Goal: Task Accomplishment & Management: Manage account settings

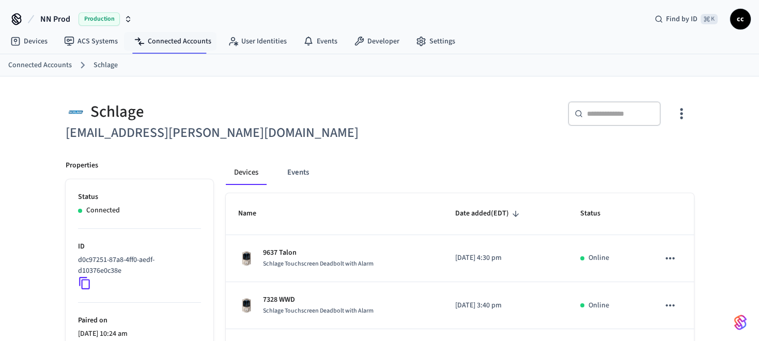
click at [198, 42] on link "Connected Accounts" at bounding box center [173, 41] width 94 height 19
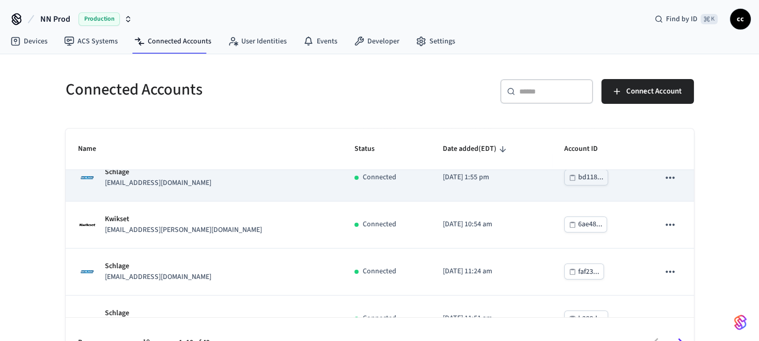
scroll to position [68, 0]
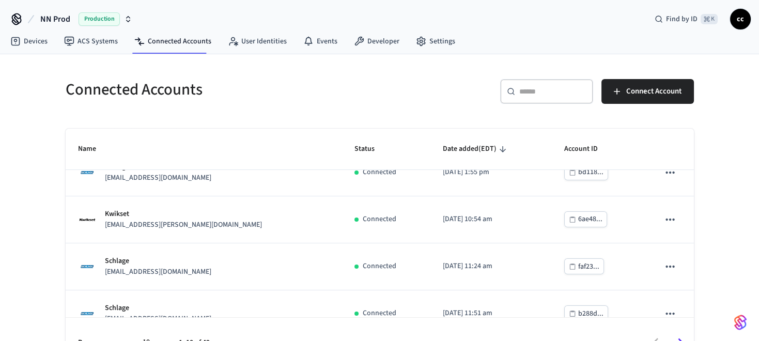
click at [521, 97] on div "​ ​" at bounding box center [546, 91] width 93 height 25
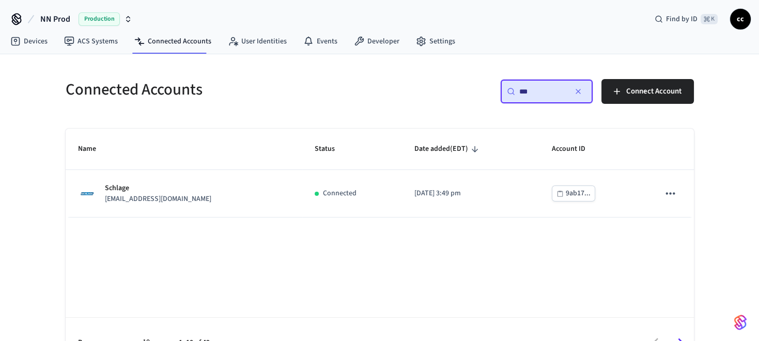
scroll to position [0, 0]
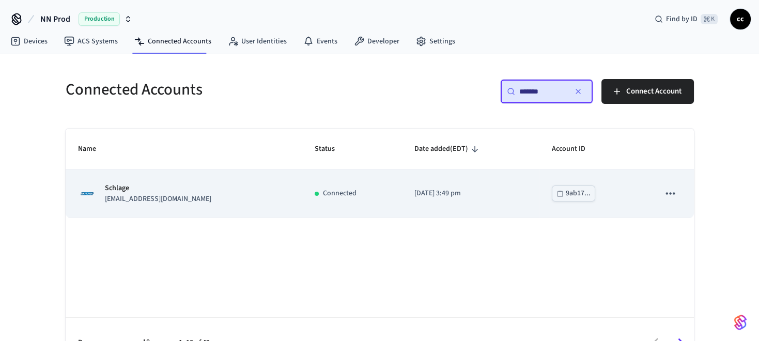
type input "*******"
click at [357, 198] on td "Connected" at bounding box center [352, 193] width 100 height 47
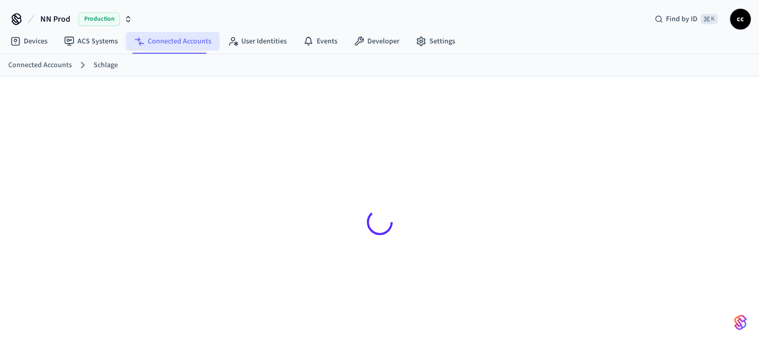
click at [169, 40] on link "Connected Accounts" at bounding box center [173, 41] width 94 height 19
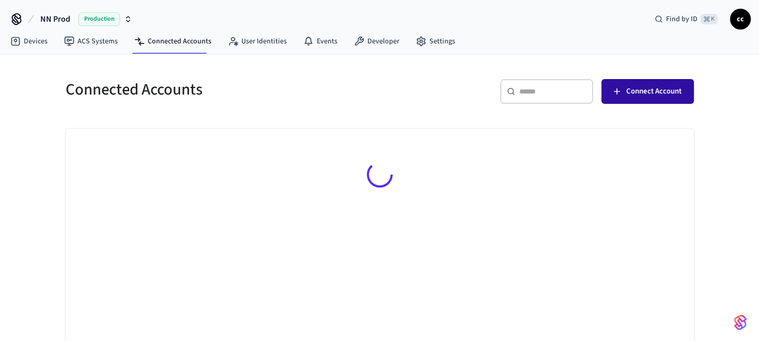
click at [648, 89] on span "Connect Account" at bounding box center [653, 91] width 55 height 13
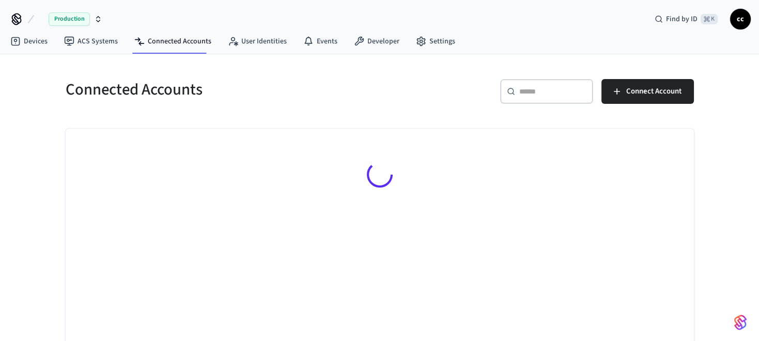
click at [739, 20] on span "cc" at bounding box center [740, 19] width 19 height 19
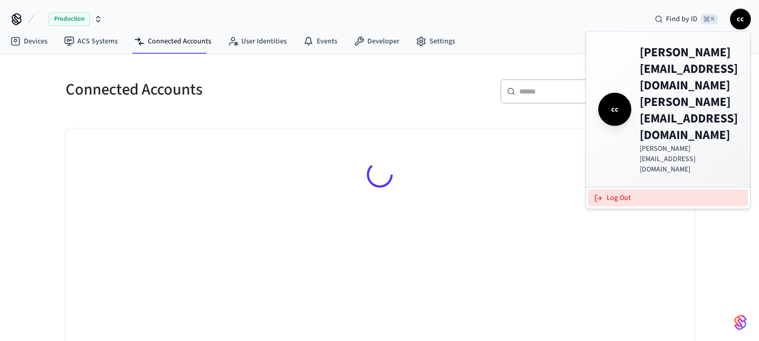
click at [618, 190] on button "Log Out" at bounding box center [668, 198] width 160 height 17
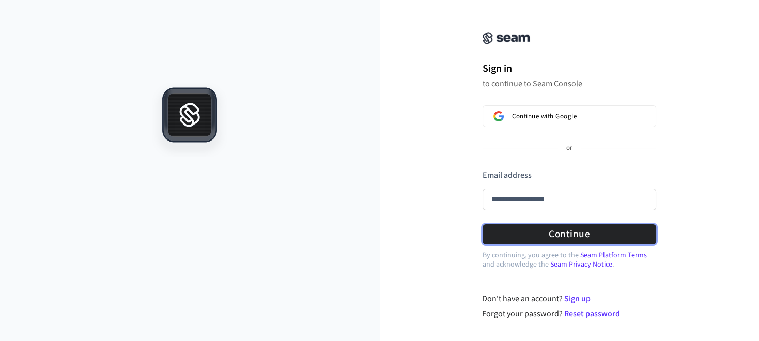
click at [575, 231] on form "**********" at bounding box center [570, 206] width 174 height 75
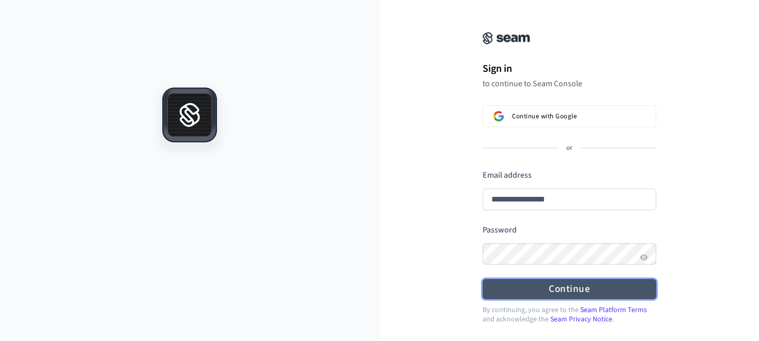
click at [576, 287] on button "Continue" at bounding box center [570, 289] width 174 height 20
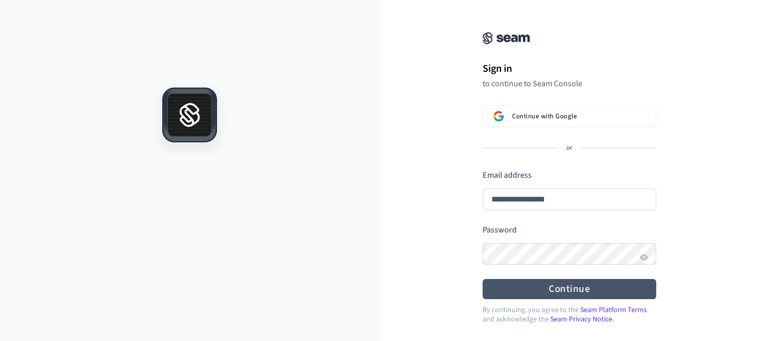
type input "**********"
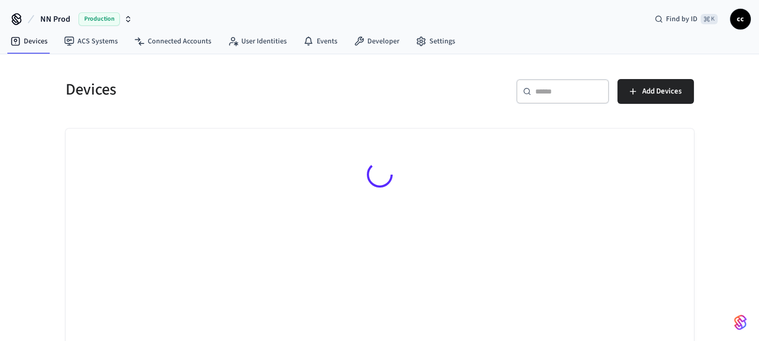
click at [548, 90] on input "text" at bounding box center [568, 91] width 67 height 10
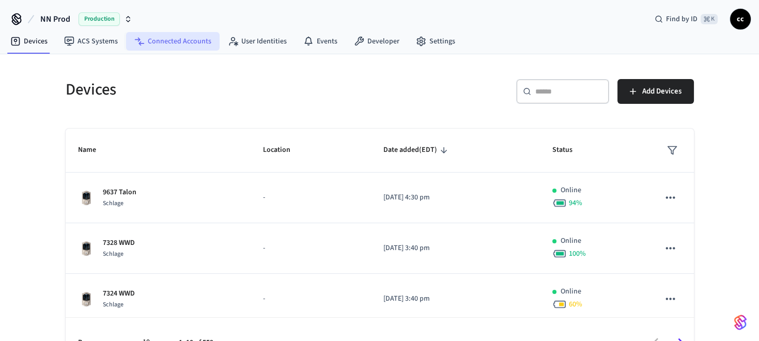
click at [172, 44] on link "Connected Accounts" at bounding box center [173, 41] width 94 height 19
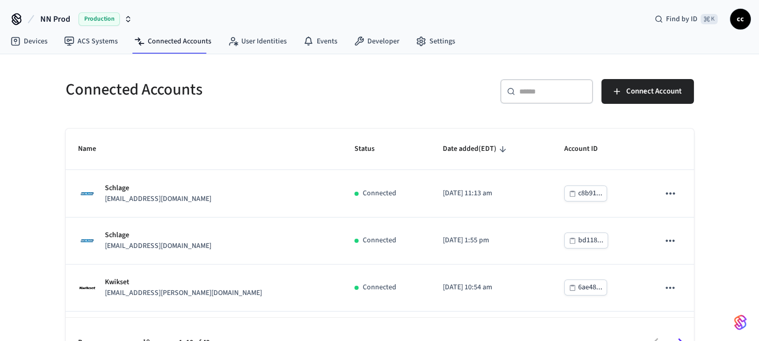
click at [538, 93] on input "text" at bounding box center [552, 91] width 67 height 10
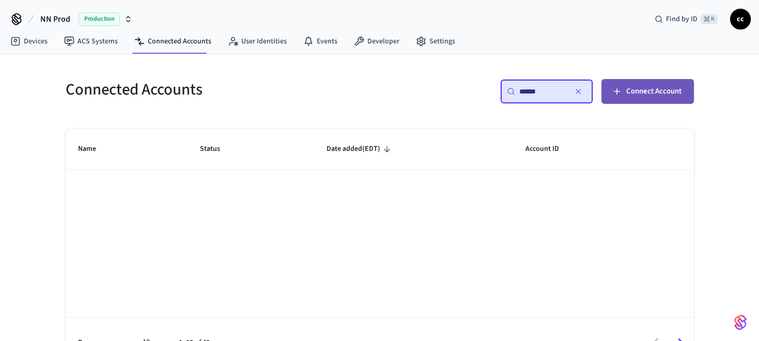
click at [655, 89] on span "Connect Account" at bounding box center [653, 91] width 55 height 13
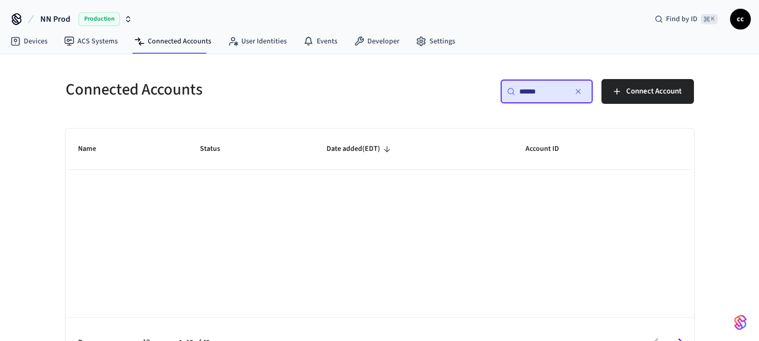
click at [549, 90] on input "******" at bounding box center [542, 91] width 47 height 10
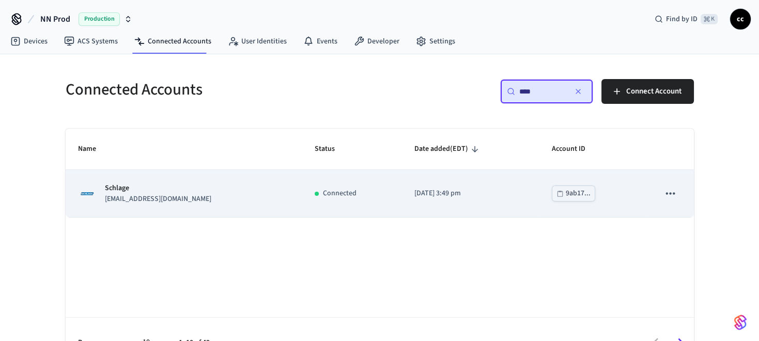
type input "****"
click at [438, 197] on p "2023/07/05 at 3:49 pm" at bounding box center [470, 193] width 113 height 11
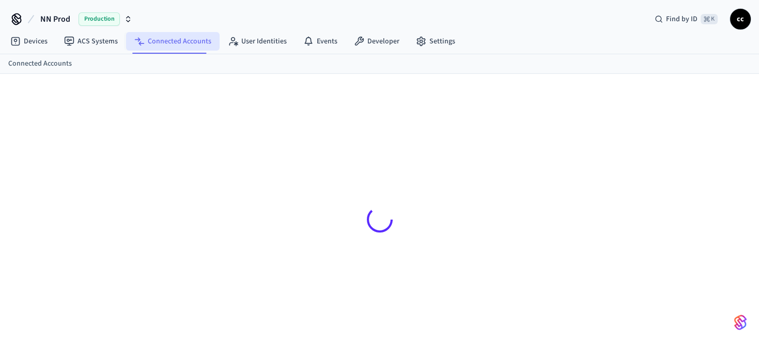
click at [192, 43] on link "Connected Accounts" at bounding box center [173, 41] width 94 height 19
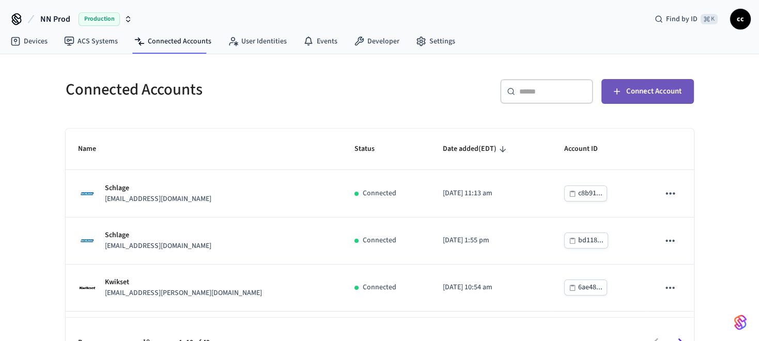
click at [644, 94] on span "Connect Account" at bounding box center [653, 91] width 55 height 13
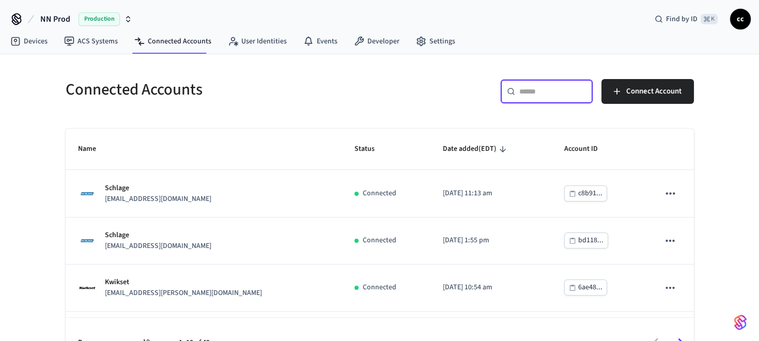
click at [556, 90] on input "text" at bounding box center [552, 91] width 67 height 10
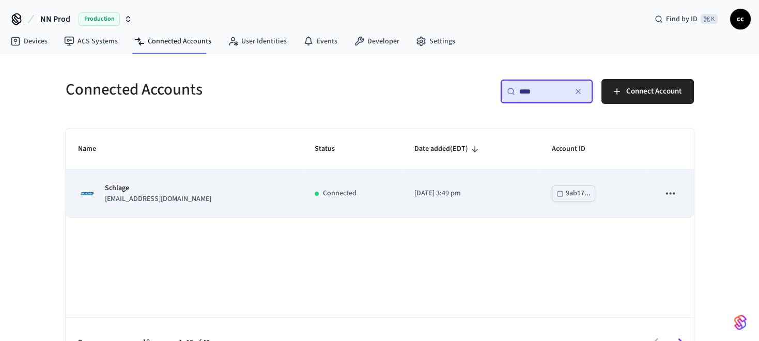
type input "****"
click at [514, 200] on td "[DATE] 3:49 pm" at bounding box center [471, 193] width 138 height 47
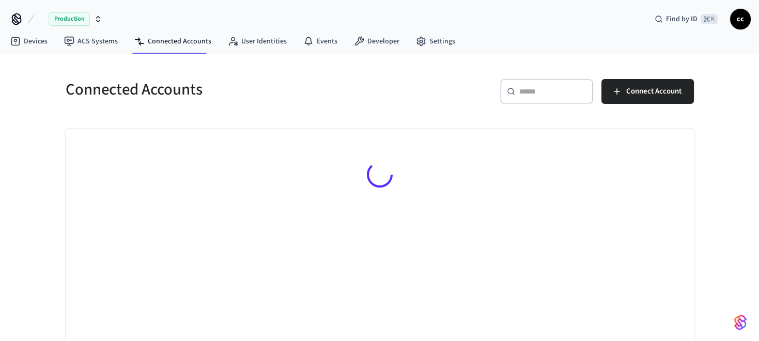
click at [525, 90] on input "text" at bounding box center [552, 91] width 67 height 10
type input "******"
click at [376, 83] on div "​ ​ Connect Account" at bounding box center [534, 89] width 320 height 45
click at [432, 47] on link "Settings" at bounding box center [436, 41] width 56 height 19
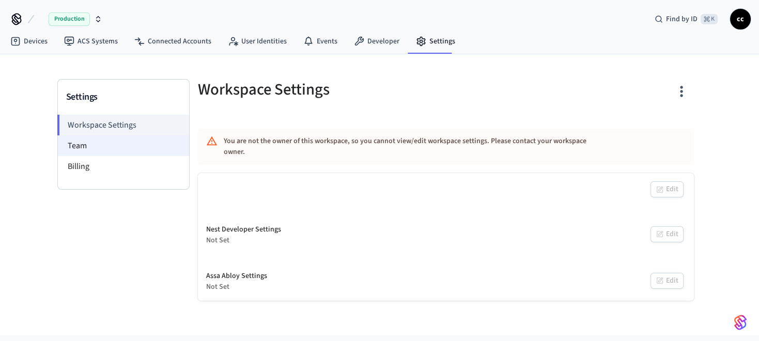
click at [81, 143] on li "Team" at bounding box center [123, 145] width 131 height 21
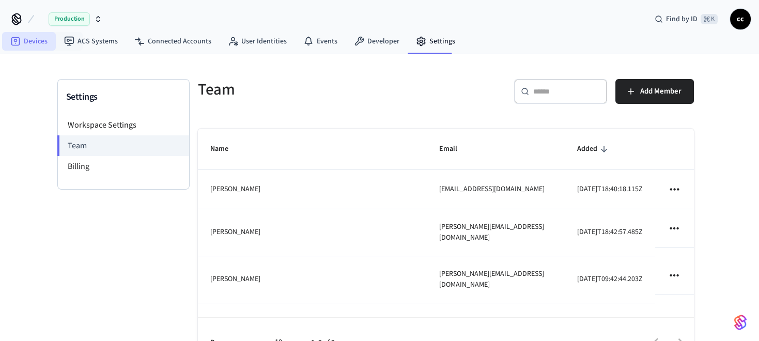
click at [41, 39] on link "Devices" at bounding box center [29, 41] width 54 height 19
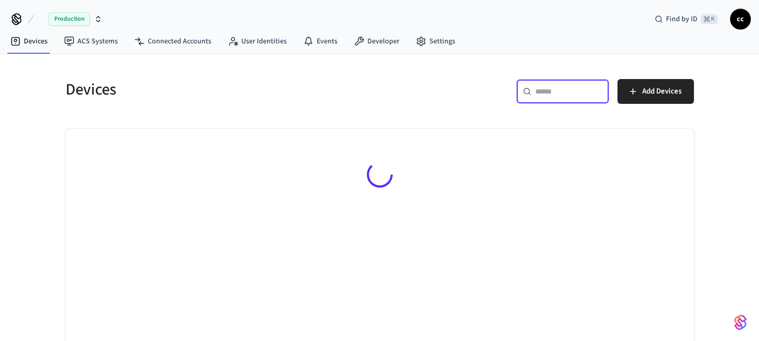
click at [579, 92] on input "text" at bounding box center [568, 91] width 67 height 10
type input "***"
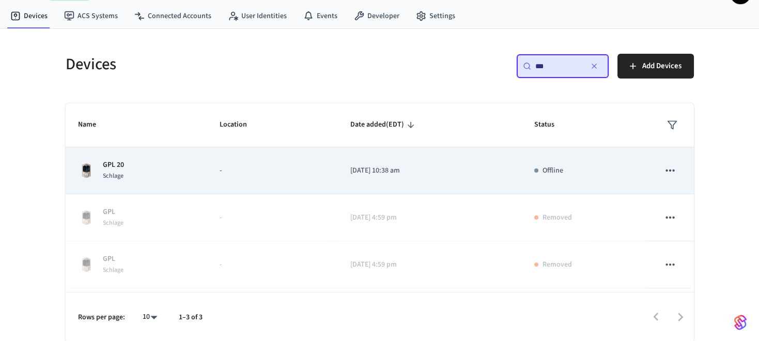
click at [320, 177] on td "-" at bounding box center [272, 170] width 131 height 47
click at [394, 178] on td "2025/09/12 at 10:38 am" at bounding box center [430, 170] width 184 height 47
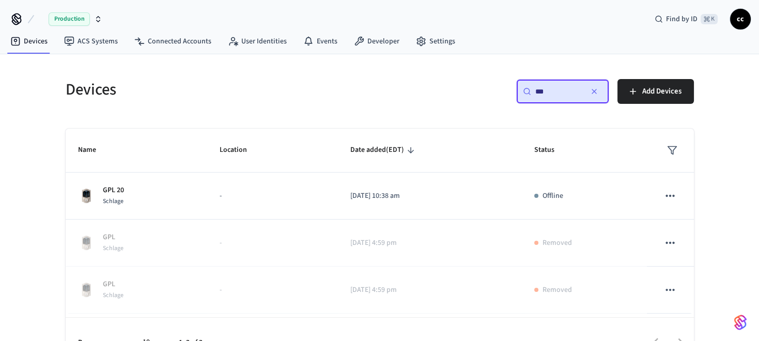
click at [738, 23] on span "cc" at bounding box center [740, 19] width 19 height 19
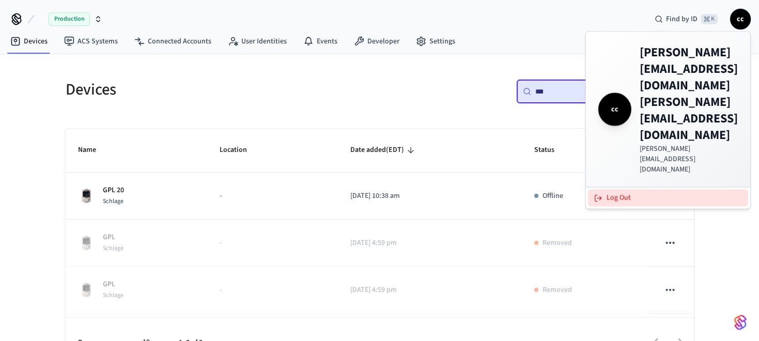
click at [612, 190] on button "Log Out" at bounding box center [668, 198] width 160 height 17
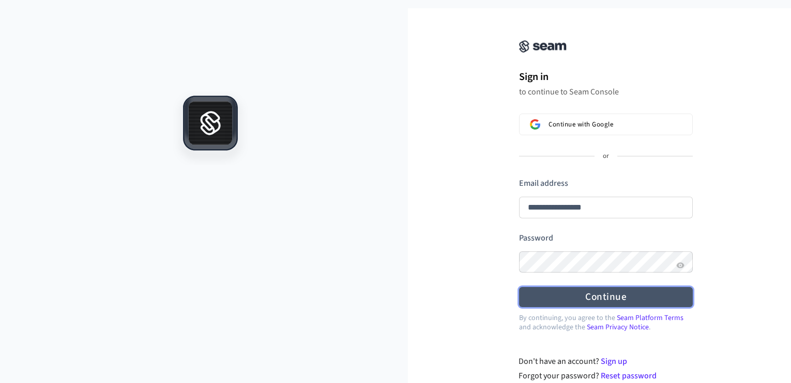
click at [598, 246] on form "**********" at bounding box center [606, 243] width 174 height 130
click at [609, 300] on button "Continue" at bounding box center [606, 297] width 174 height 20
type input "**********"
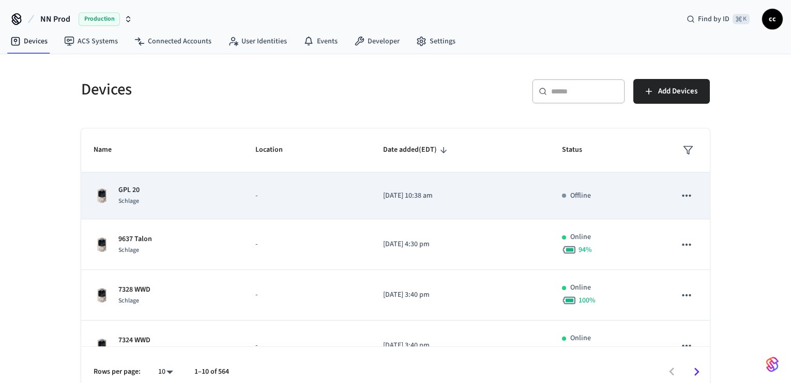
click at [500, 195] on p "[DATE] 10:38 am" at bounding box center [460, 196] width 154 height 11
click at [137, 194] on p "GPL 20" at bounding box center [128, 190] width 21 height 11
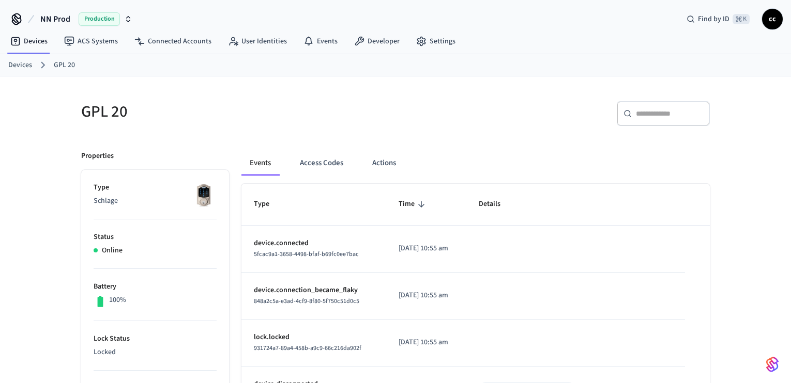
click at [15, 62] on link "Devices" at bounding box center [20, 65] width 24 height 11
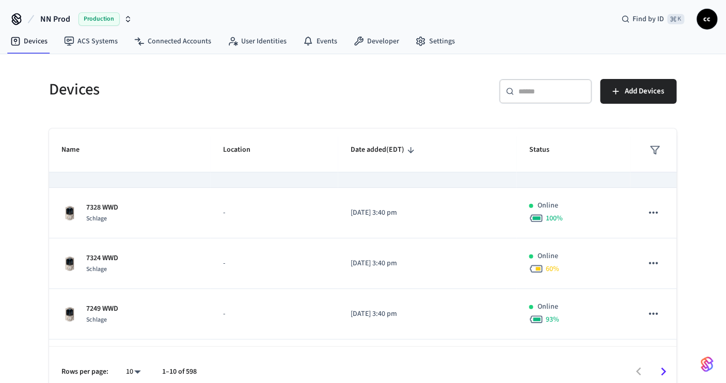
scroll to position [95, 0]
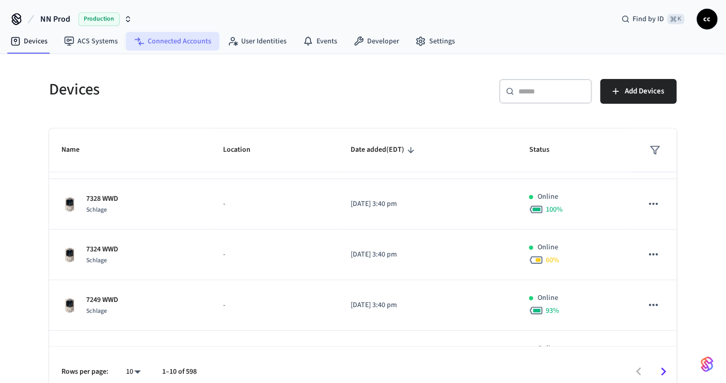
click at [163, 39] on link "Connected Accounts" at bounding box center [173, 41] width 94 height 19
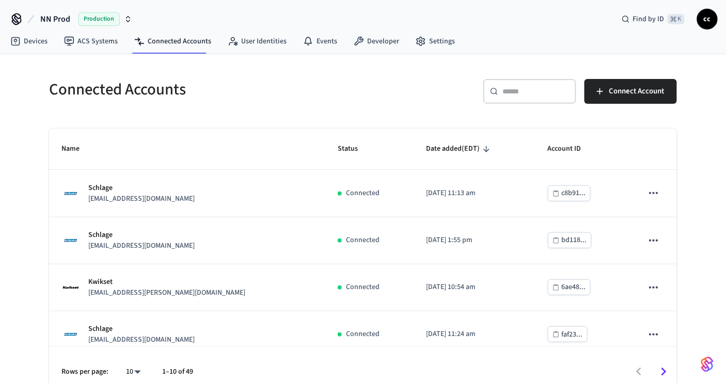
click at [511, 97] on div "​ ​" at bounding box center [530, 91] width 93 height 25
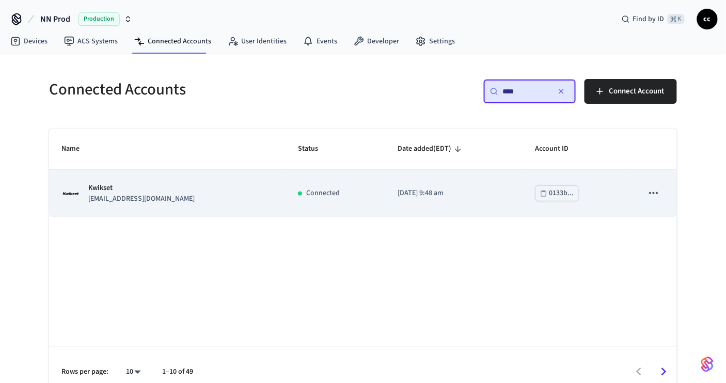
type input "****"
click at [427, 196] on p "[DATE] 9:48 am" at bounding box center [454, 193] width 113 height 11
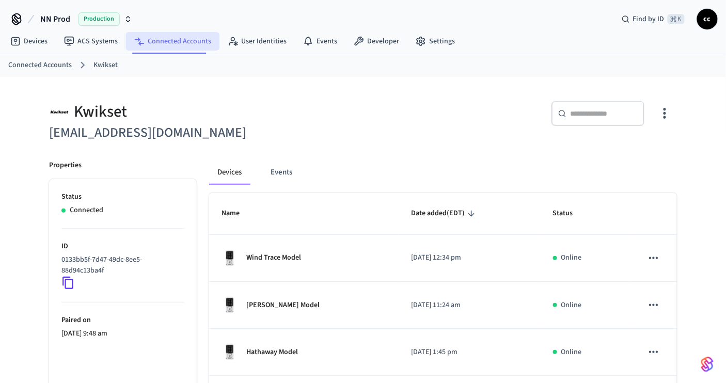
click at [181, 41] on link "Connected Accounts" at bounding box center [173, 41] width 94 height 19
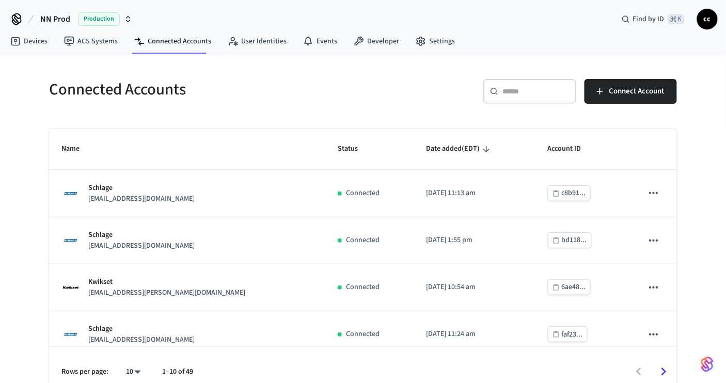
click at [516, 91] on input "text" at bounding box center [536, 91] width 67 height 10
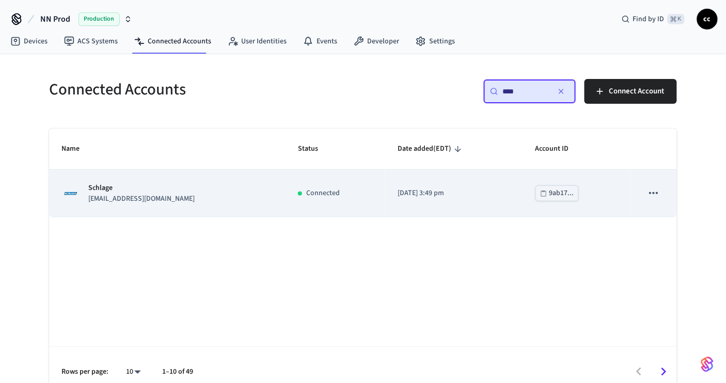
type input "****"
click at [258, 189] on div "Schlage [EMAIL_ADDRESS][DOMAIN_NAME]" at bounding box center [167, 194] width 212 height 22
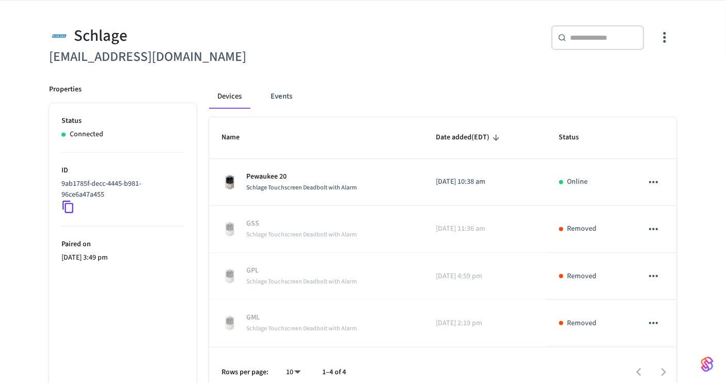
scroll to position [85, 0]
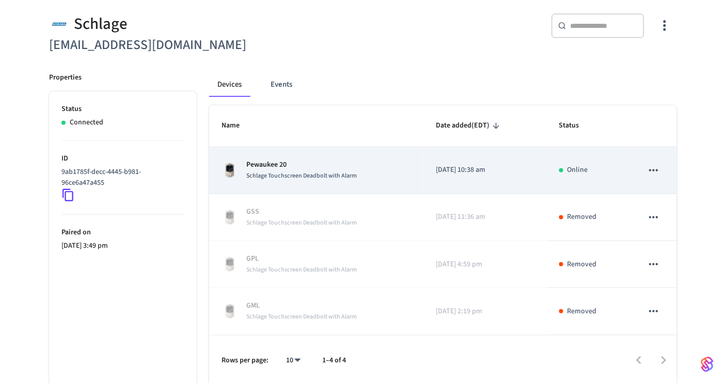
click at [501, 183] on td "[DATE] 10:38 am" at bounding box center [485, 170] width 123 height 47
click at [304, 161] on p "Pewaukee 20" at bounding box center [301, 165] width 111 height 11
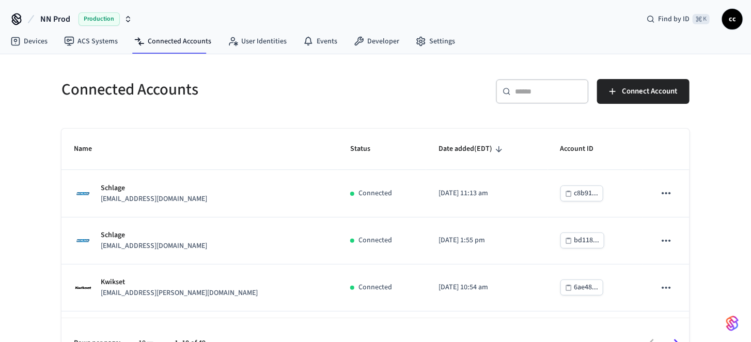
click at [539, 93] on input "text" at bounding box center [548, 91] width 67 height 10
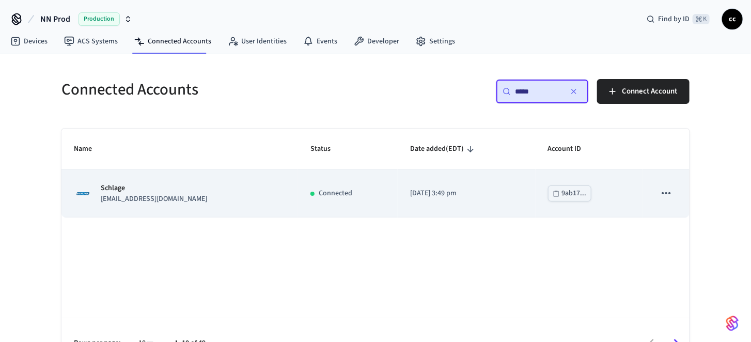
type input "*****"
click at [438, 191] on p "2023/07/05 at 3:49 pm" at bounding box center [466, 193] width 113 height 11
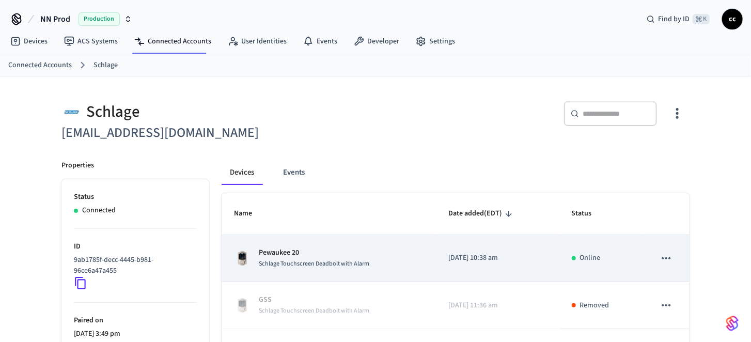
click at [370, 251] on div "Pewaukee 20 Schlage Touchscreen Deadbolt with Alarm" at bounding box center [329, 259] width 190 height 22
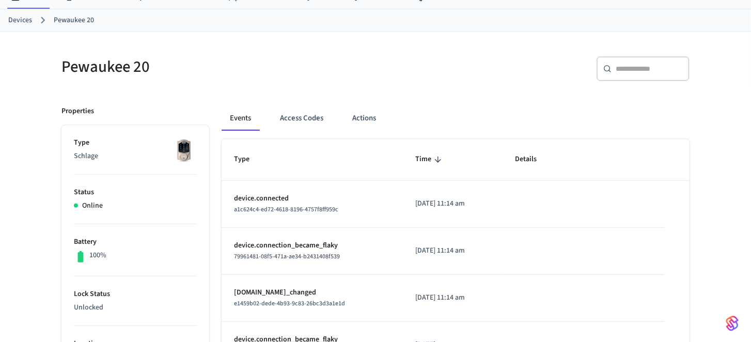
scroll to position [44, 0]
click at [303, 119] on button "Access Codes" at bounding box center [302, 118] width 60 height 25
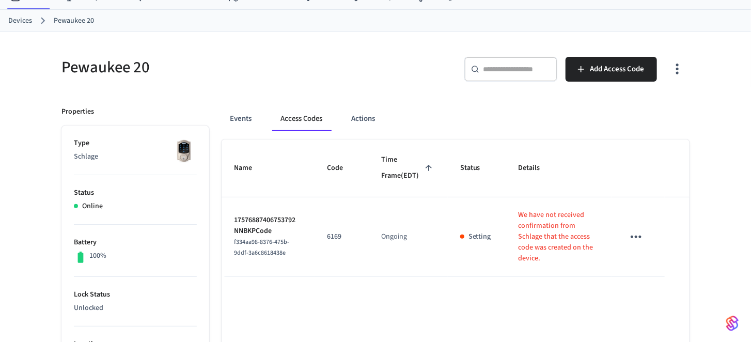
click at [526, 241] on p "We have not received confirmation from Schlage that the access code was created…" at bounding box center [559, 237] width 81 height 54
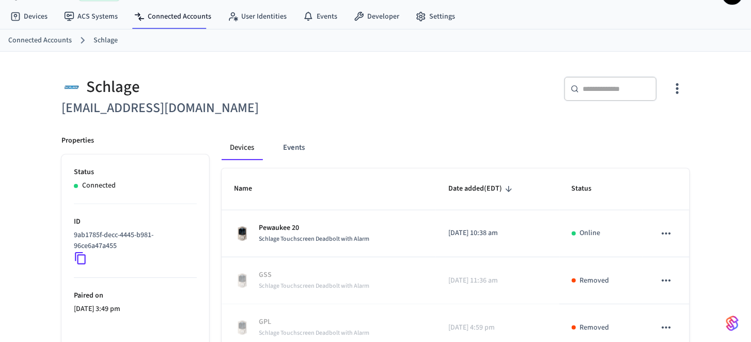
scroll to position [26, 0]
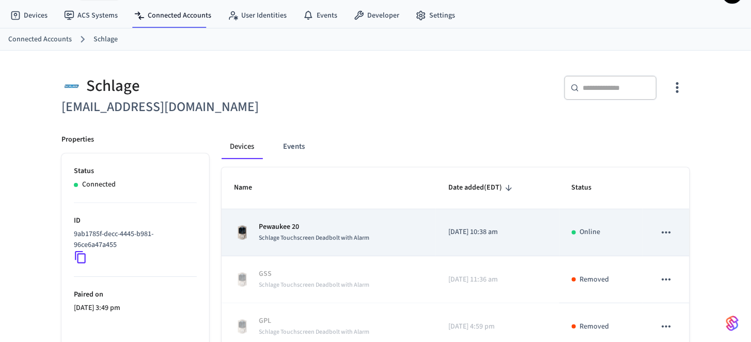
click at [472, 238] on td "[DATE] 10:38 am" at bounding box center [497, 232] width 123 height 47
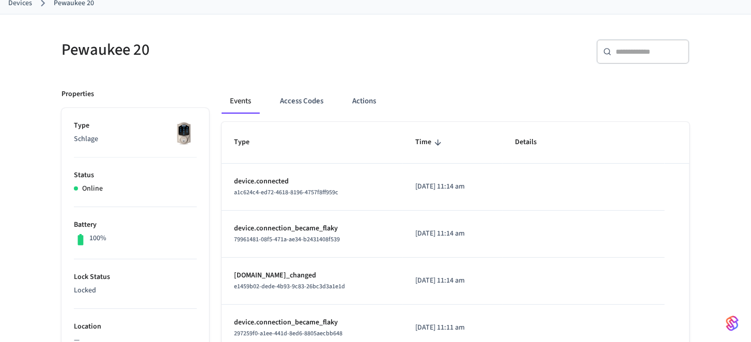
scroll to position [63, 0]
click at [309, 100] on button "Access Codes" at bounding box center [302, 100] width 60 height 25
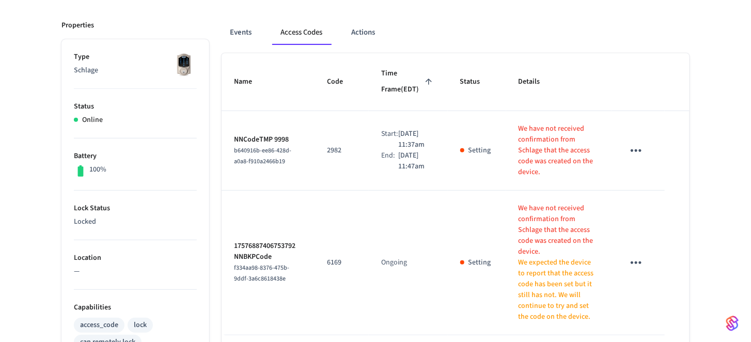
scroll to position [0, 0]
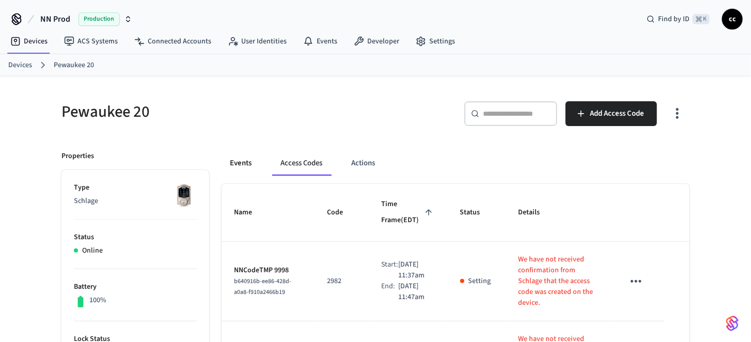
click at [236, 166] on button "Events" at bounding box center [241, 163] width 38 height 25
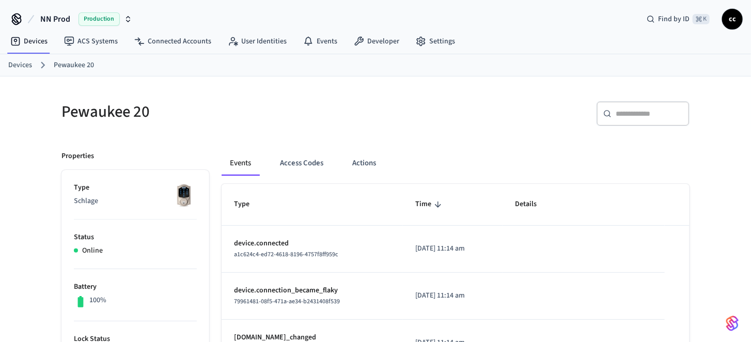
scroll to position [13, 0]
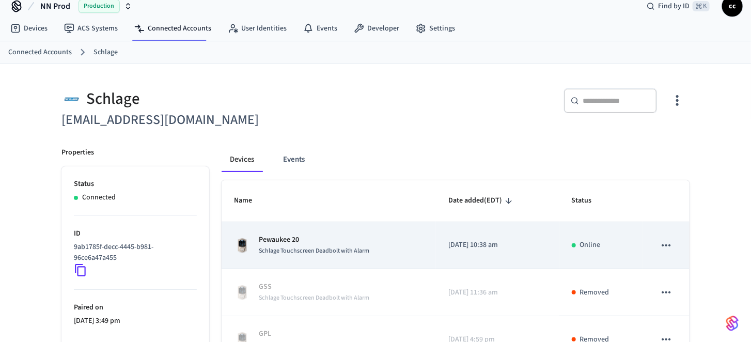
click at [394, 249] on div "Pewaukee 20 Schlage Touchscreen Deadbolt with Alarm" at bounding box center [329, 246] width 190 height 22
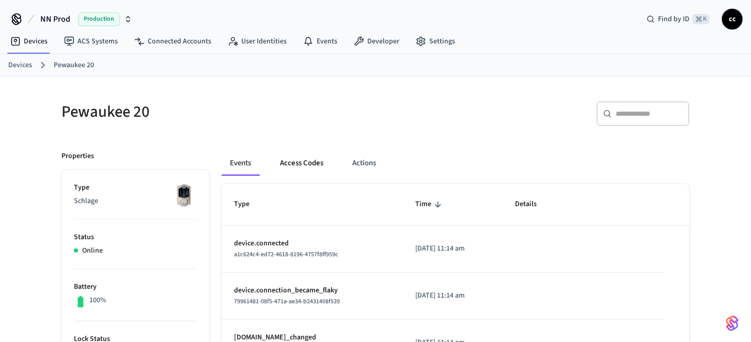
click at [307, 165] on button "Access Codes" at bounding box center [302, 163] width 60 height 25
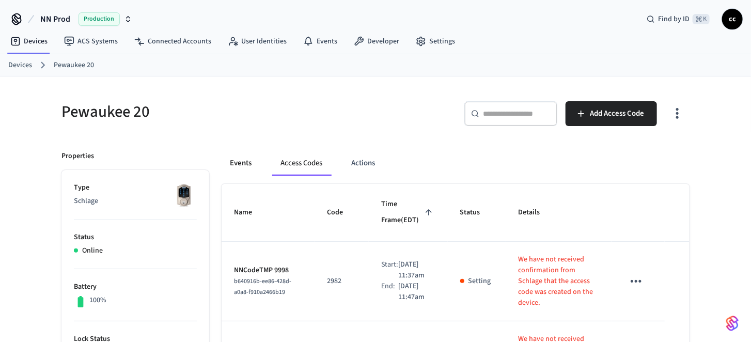
click at [244, 163] on button "Events" at bounding box center [241, 163] width 38 height 25
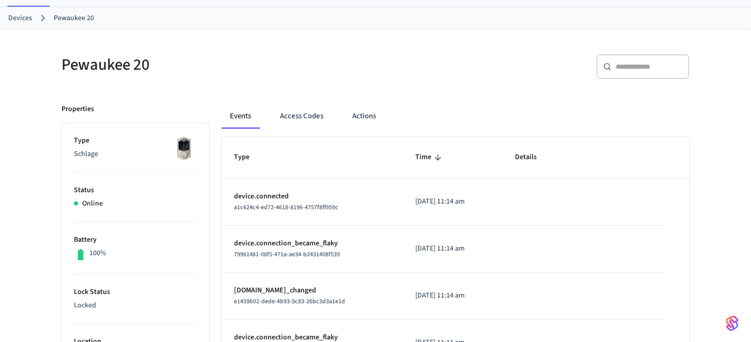
scroll to position [44, 0]
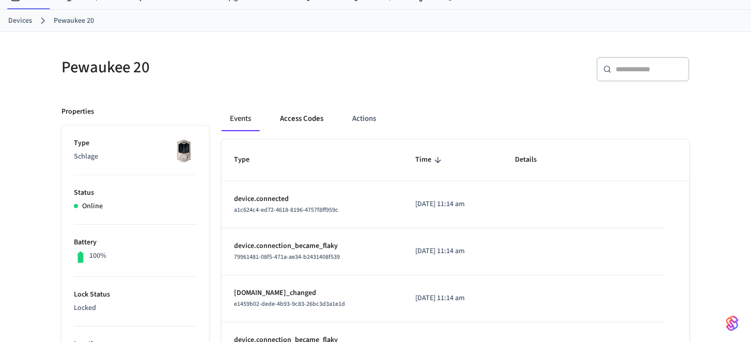
click at [315, 117] on button "Access Codes" at bounding box center [302, 118] width 60 height 25
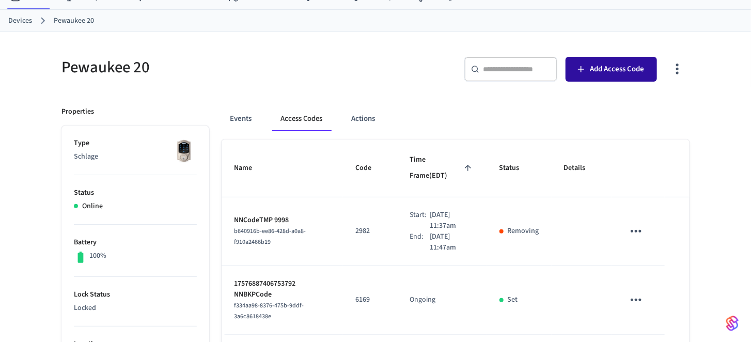
click at [594, 68] on span "Add Access Code" at bounding box center [618, 69] width 54 height 13
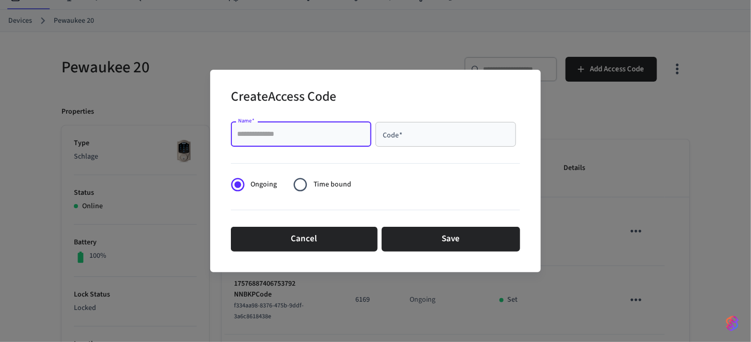
click at [286, 135] on input "Name   *" at bounding box center [301, 134] width 128 height 10
type input "****"
click at [403, 135] on input "Code   *" at bounding box center [446, 134] width 128 height 10
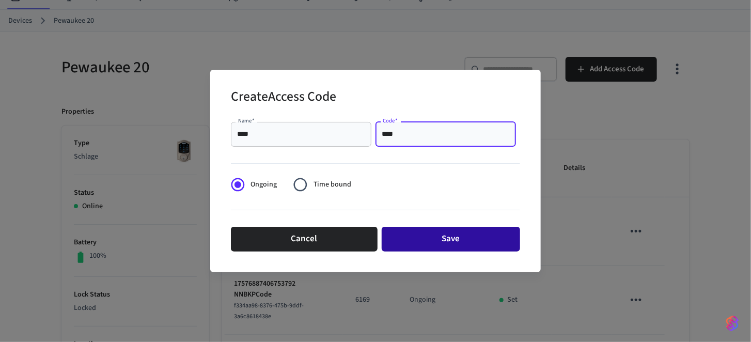
type input "****"
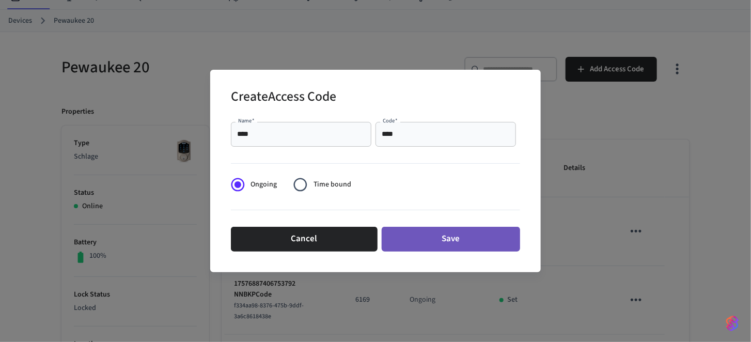
click at [449, 241] on button "Save" at bounding box center [451, 239] width 138 height 25
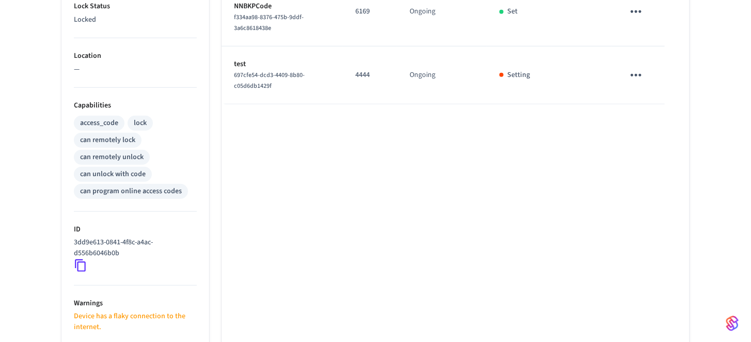
scroll to position [334, 0]
click at [79, 260] on icon at bounding box center [80, 263] width 13 height 13
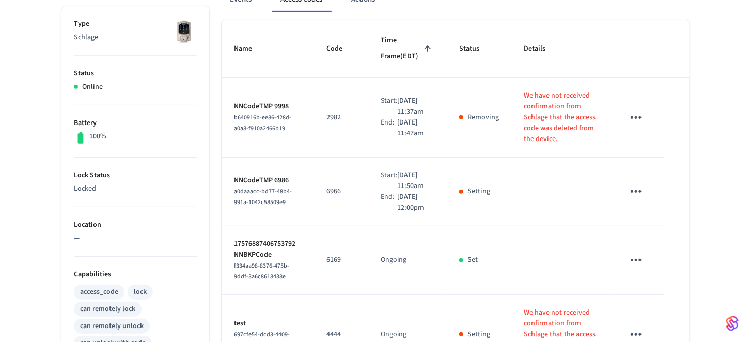
scroll to position [163, 0]
click at [642, 121] on icon "sticky table" at bounding box center [636, 118] width 16 height 16
click at [633, 118] on div at bounding box center [375, 171] width 751 height 342
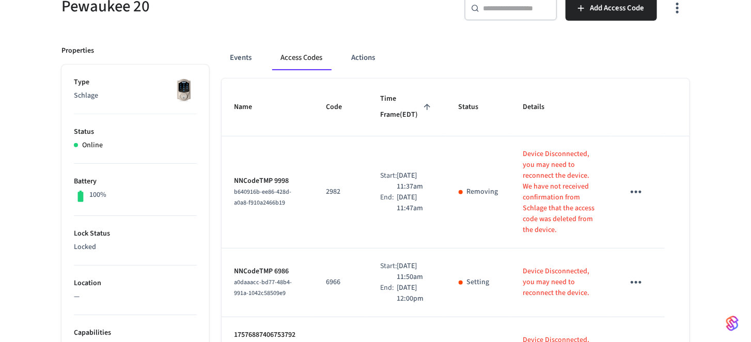
scroll to position [102, 0]
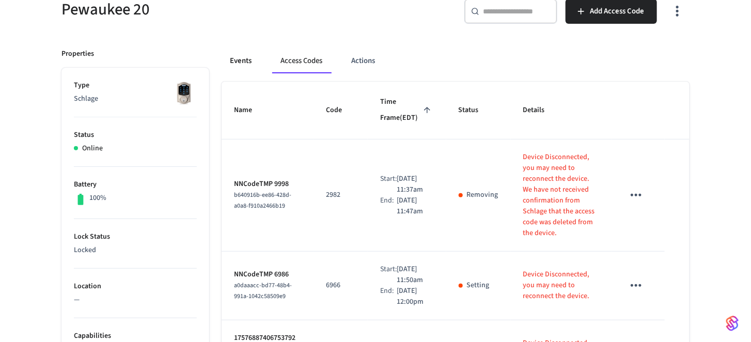
click at [229, 66] on button "Events" at bounding box center [241, 61] width 38 height 25
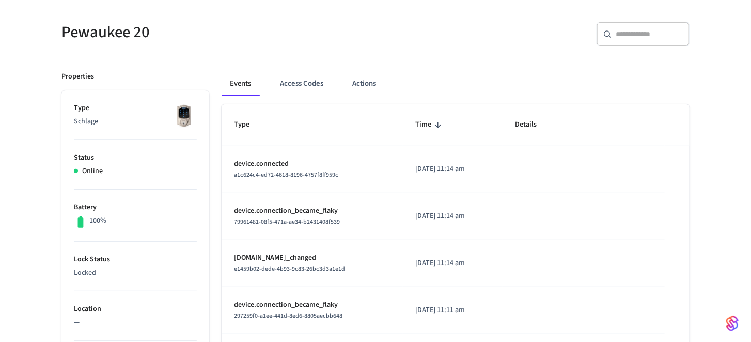
scroll to position [0, 0]
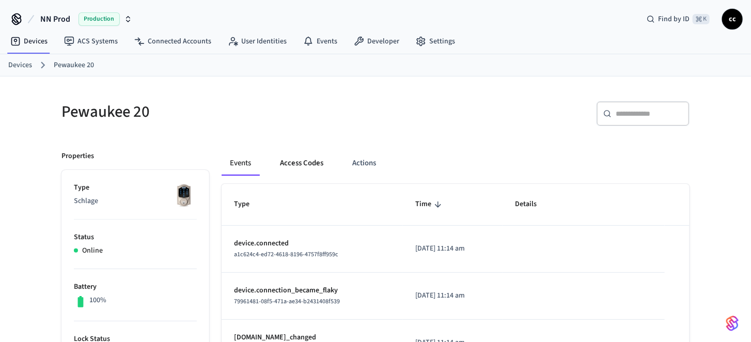
click at [298, 165] on button "Access Codes" at bounding box center [302, 163] width 60 height 25
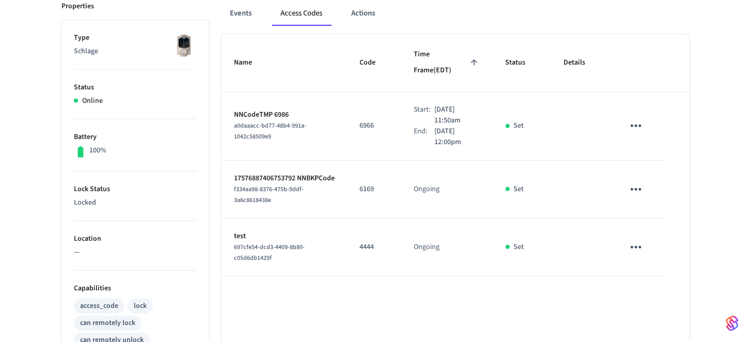
scroll to position [151, 0]
click at [249, 18] on button "Events" at bounding box center [241, 11] width 38 height 25
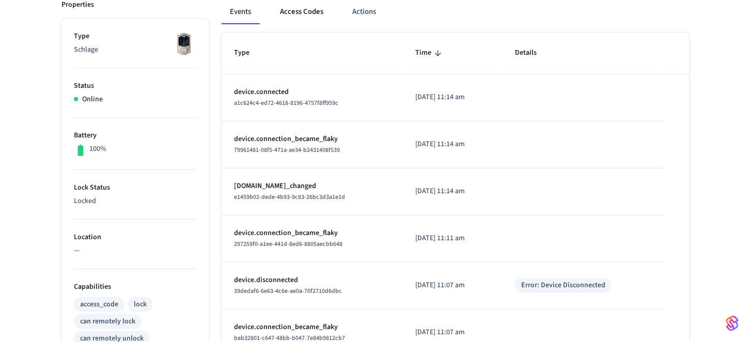
click at [290, 20] on button "Access Codes" at bounding box center [302, 11] width 60 height 25
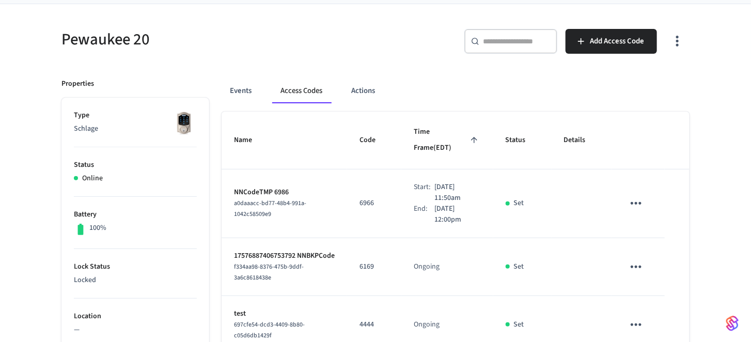
scroll to position [29, 0]
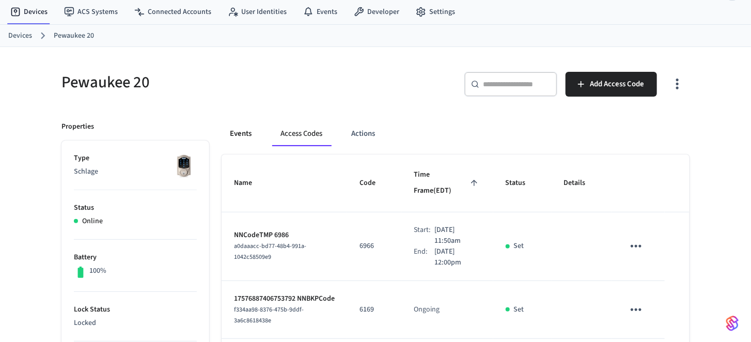
click at [241, 135] on button "Events" at bounding box center [241, 133] width 38 height 25
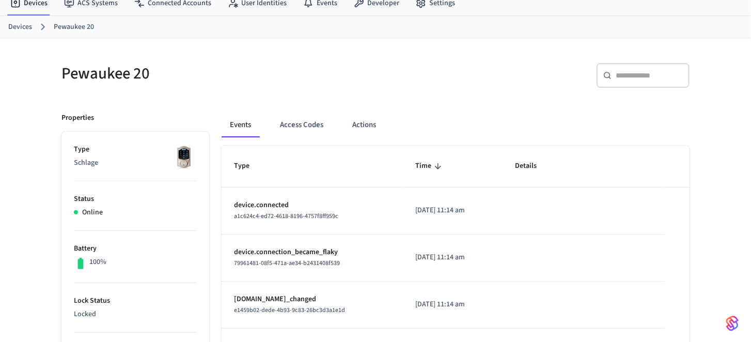
scroll to position [37, 0]
click at [318, 129] on button "Access Codes" at bounding box center [302, 126] width 60 height 25
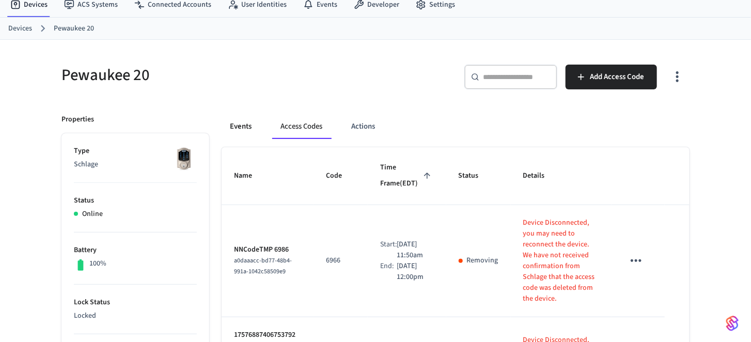
click at [245, 127] on button "Events" at bounding box center [241, 126] width 38 height 25
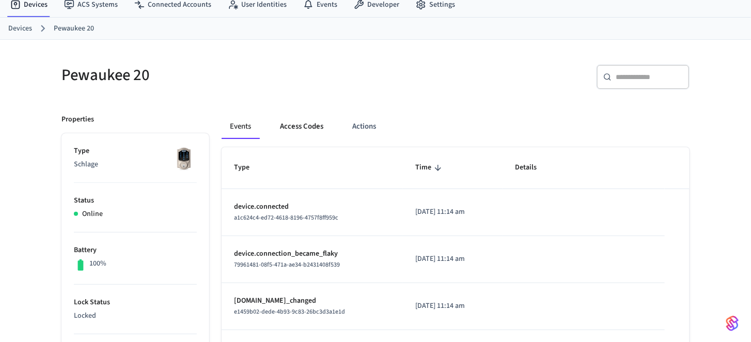
click at [303, 132] on button "Access Codes" at bounding box center [302, 126] width 60 height 25
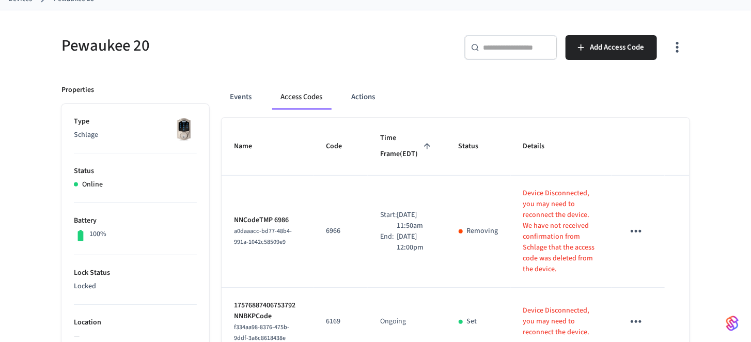
scroll to position [0, 0]
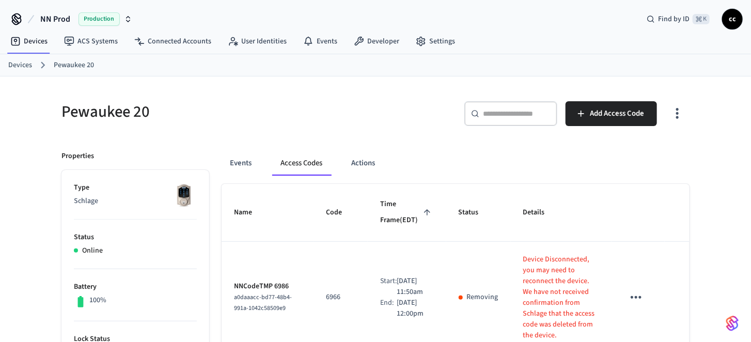
click at [18, 65] on link "Devices" at bounding box center [20, 65] width 24 height 11
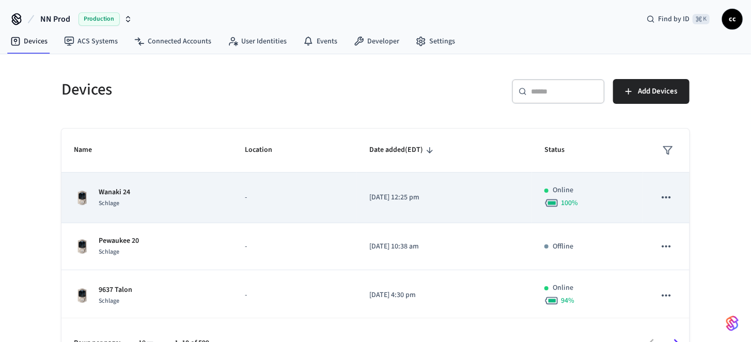
click at [234, 191] on td "-" at bounding box center [295, 198] width 125 height 51
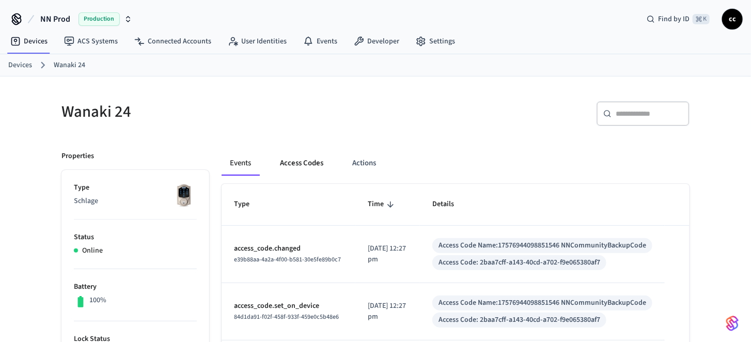
click at [290, 166] on button "Access Codes" at bounding box center [302, 163] width 60 height 25
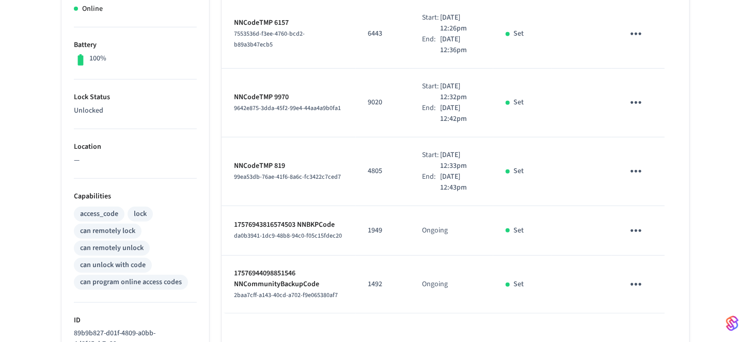
scroll to position [243, 0]
drag, startPoint x: 300, startPoint y: 221, endPoint x: 338, endPoint y: 222, distance: 37.8
click at [338, 222] on p "17576943816574503 NNBKPCode" at bounding box center [289, 224] width 110 height 11
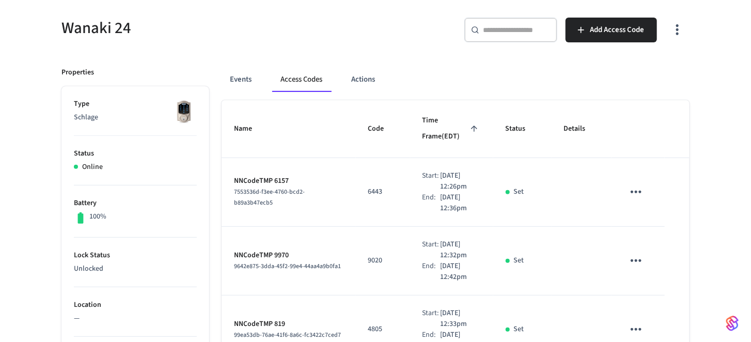
scroll to position [24, 0]
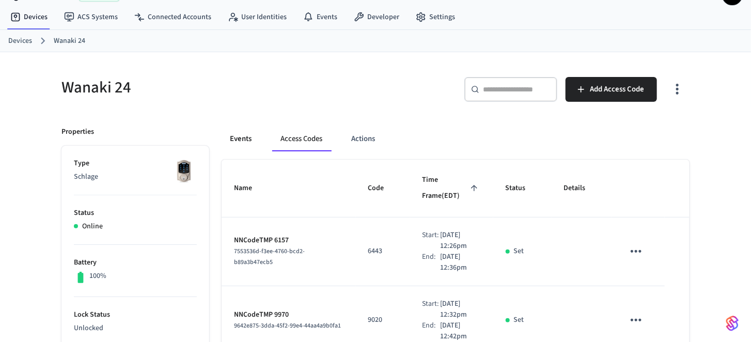
click at [243, 137] on button "Events" at bounding box center [241, 139] width 38 height 25
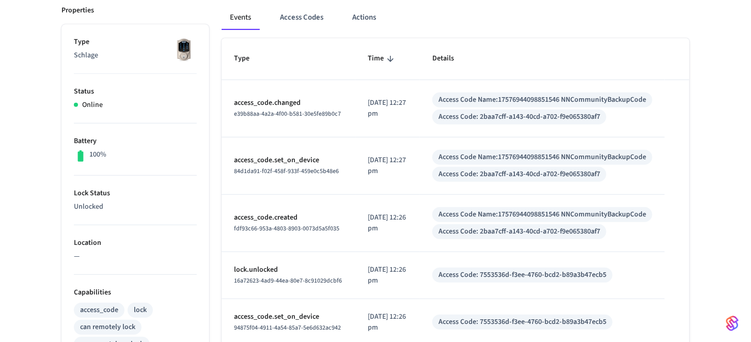
scroll to position [143, 0]
